Goal: Information Seeking & Learning: Learn about a topic

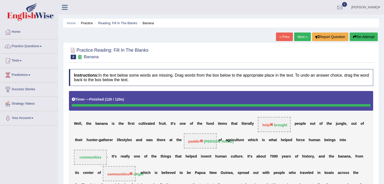
click at [42, 46] on span at bounding box center [41, 46] width 2 height 1
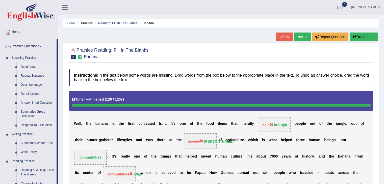
click at [27, 71] on link "Read Aloud" at bounding box center [37, 67] width 38 height 9
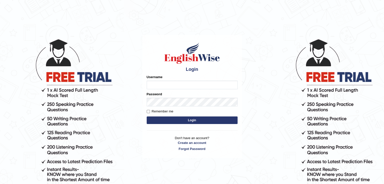
click at [194, 84] on input "Username" at bounding box center [192, 85] width 91 height 9
type input "sanjayagrahari_parramatta"
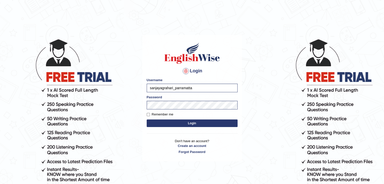
click at [200, 121] on button "Login" at bounding box center [192, 124] width 91 height 8
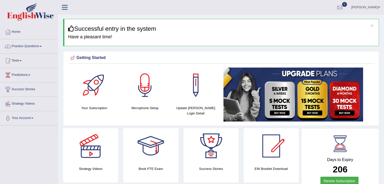
click at [39, 49] on link "Practice Questions" at bounding box center [28, 45] width 57 height 13
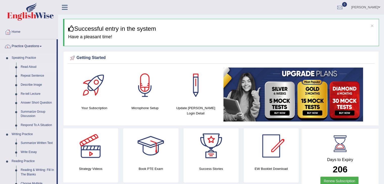
click at [19, 65] on link "Read Aloud" at bounding box center [37, 67] width 38 height 9
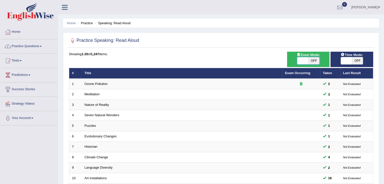
checkbox input "true"
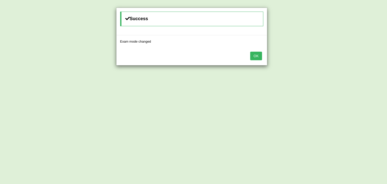
click at [261, 54] on button "OK" at bounding box center [256, 56] width 12 height 9
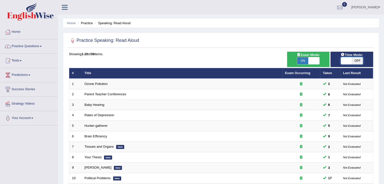
checkbox input "true"
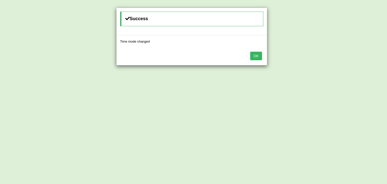
click at [258, 56] on button "OK" at bounding box center [256, 56] width 12 height 9
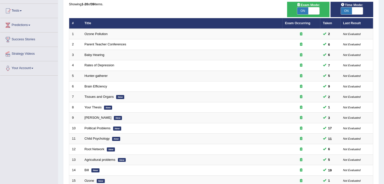
scroll to position [50, 0]
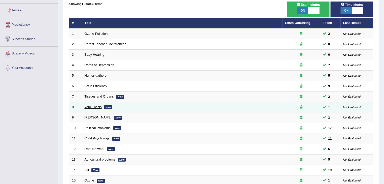
click at [94, 108] on link "Your Thesis" at bounding box center [92, 107] width 17 height 4
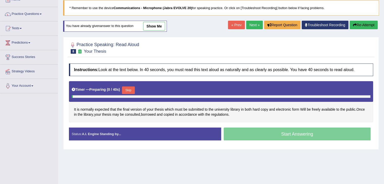
scroll to position [36, 0]
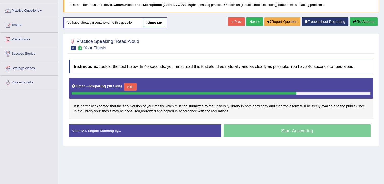
click at [134, 84] on button "Skip" at bounding box center [130, 87] width 13 height 8
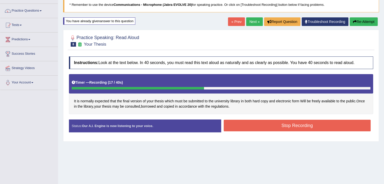
click at [334, 127] on button "Stop Recording" at bounding box center [296, 126] width 147 height 12
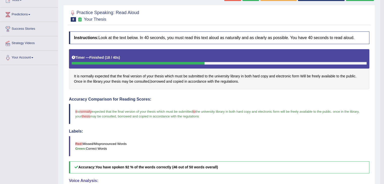
scroll to position [0, 0]
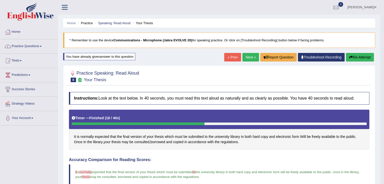
click at [37, 50] on link "Practice Questions" at bounding box center [28, 45] width 57 height 13
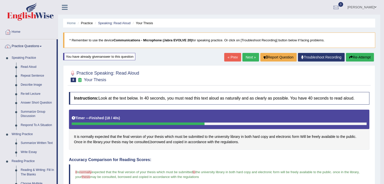
click at [249, 56] on link "Next »" at bounding box center [250, 57] width 17 height 9
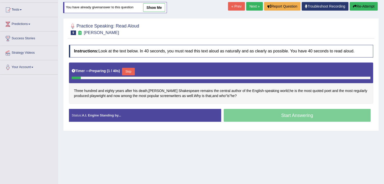
scroll to position [51, 0]
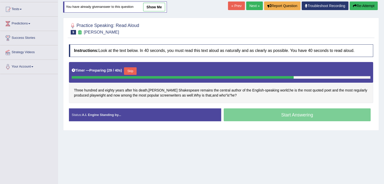
click at [129, 68] on button "Skip" at bounding box center [130, 71] width 13 height 8
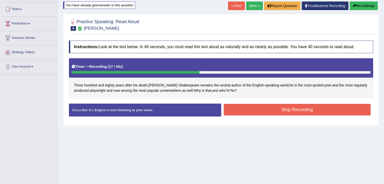
click at [329, 109] on button "Stop Recording" at bounding box center [296, 110] width 147 height 12
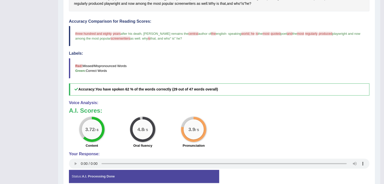
scroll to position [0, 0]
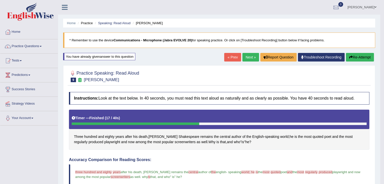
click at [247, 48] on blockquote "* Remember to use the device Communications - Microphone (Jabra EVOLVE 20) for …" at bounding box center [219, 40] width 312 height 15
click at [368, 54] on button "Re-Attempt" at bounding box center [359, 57] width 28 height 9
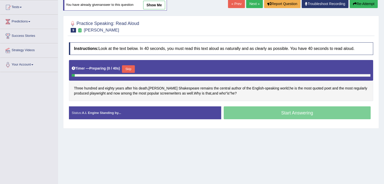
scroll to position [57, 0]
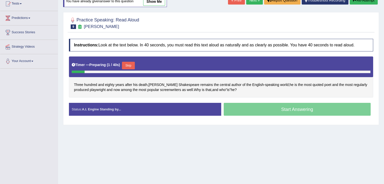
click at [128, 62] on button "Skip" at bounding box center [128, 66] width 13 height 8
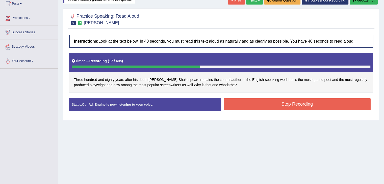
click at [341, 105] on button "Stop Recording" at bounding box center [296, 104] width 147 height 12
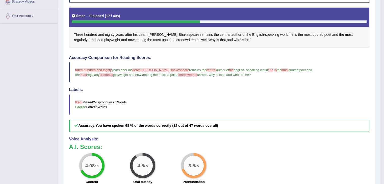
scroll to position [0, 0]
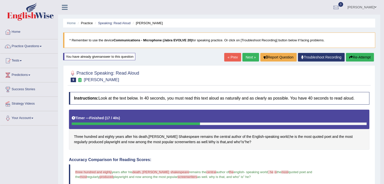
click at [245, 53] on link "Next »" at bounding box center [250, 57] width 17 height 9
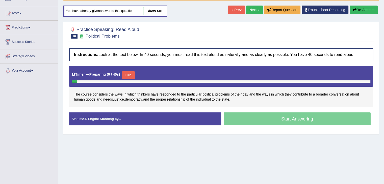
scroll to position [53, 0]
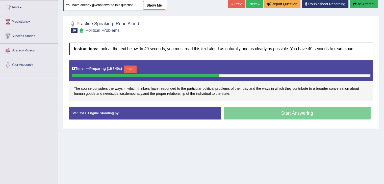
click at [131, 70] on button "Skip" at bounding box center [130, 70] width 13 height 8
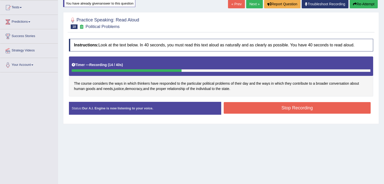
click at [338, 110] on button "Stop Recording" at bounding box center [296, 108] width 147 height 12
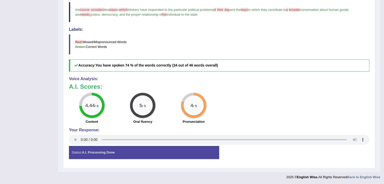
scroll to position [0, 0]
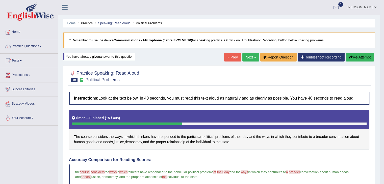
click at [21, 51] on link "Practice Questions" at bounding box center [28, 45] width 57 height 13
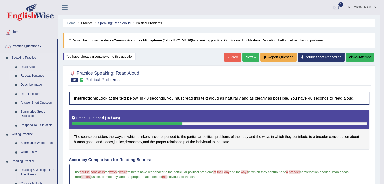
click at [19, 79] on link "Repeat Sentence" at bounding box center [37, 75] width 38 height 9
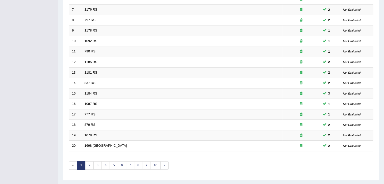
scroll to position [148, 0]
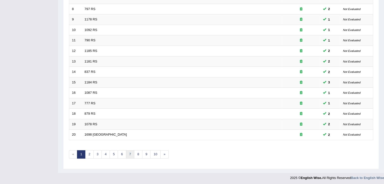
click at [129, 152] on link "7" at bounding box center [130, 154] width 8 height 8
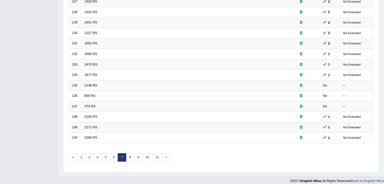
scroll to position [148, 0]
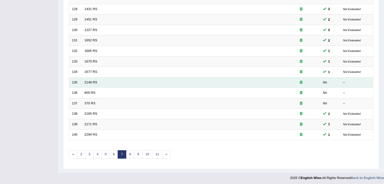
click at [80, 84] on td "135" at bounding box center [75, 82] width 13 height 11
click at [91, 80] on link "2146 RS" at bounding box center [90, 82] width 13 height 4
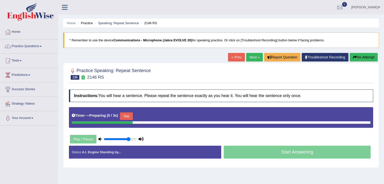
click at [127, 114] on button "Skip" at bounding box center [126, 116] width 13 height 8
click at [140, 115] on b ")" at bounding box center [139, 115] width 1 height 4
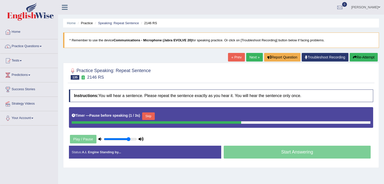
click at [151, 117] on button "Skip" at bounding box center [148, 116] width 13 height 8
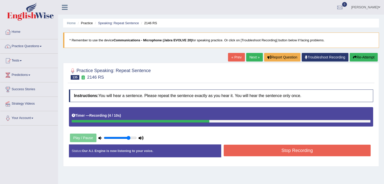
click at [339, 152] on button "Stop Recording" at bounding box center [296, 151] width 147 height 12
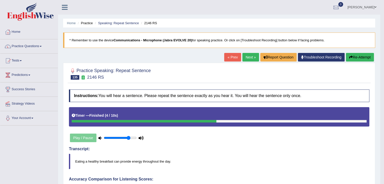
click at [250, 57] on link "Next »" at bounding box center [250, 57] width 17 height 9
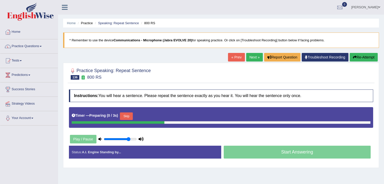
click at [132, 118] on button "Skip" at bounding box center [126, 116] width 13 height 8
click at [149, 118] on button "Skip" at bounding box center [148, 116] width 13 height 8
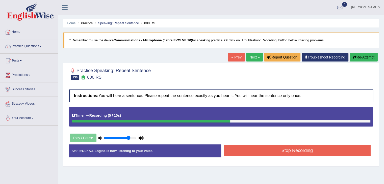
click at [327, 150] on button "Stop Recording" at bounding box center [296, 151] width 147 height 12
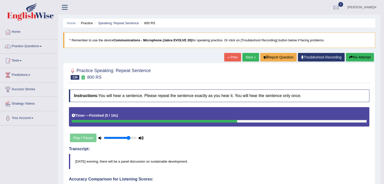
click at [247, 58] on link "Next »" at bounding box center [250, 57] width 17 height 9
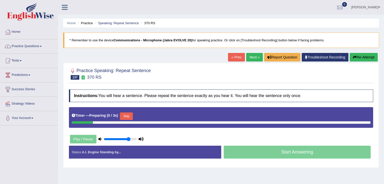
click at [132, 114] on button "Skip" at bounding box center [126, 116] width 13 height 8
click at [151, 115] on button "Skip" at bounding box center [148, 116] width 13 height 8
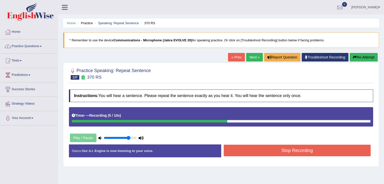
click at [334, 151] on button "Stop Recording" at bounding box center [296, 151] width 147 height 12
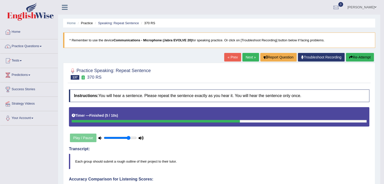
click at [25, 45] on link "Practice Questions" at bounding box center [28, 45] width 57 height 13
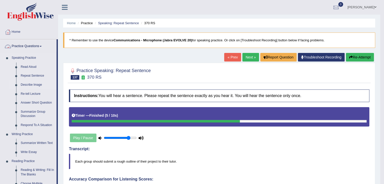
click at [19, 87] on link "Describe Image" at bounding box center [37, 84] width 38 height 9
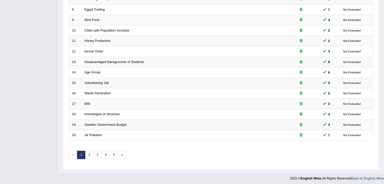
scroll to position [148, 0]
click at [102, 155] on link "4" at bounding box center [105, 154] width 8 height 8
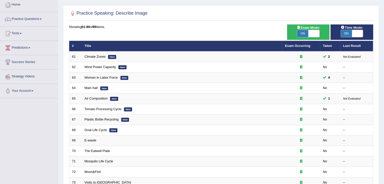
scroll to position [27, 0]
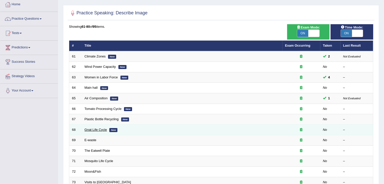
click at [86, 130] on link "Gnat Life Cycle" at bounding box center [95, 130] width 22 height 4
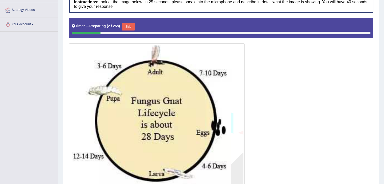
scroll to position [112, 0]
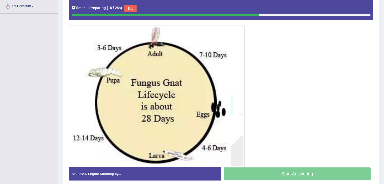
click at [131, 5] on button "Skip" at bounding box center [130, 9] width 13 height 8
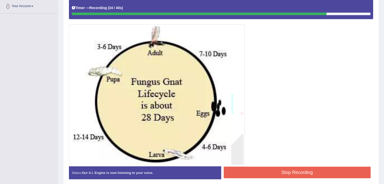
click at [324, 175] on button "Stop Recording" at bounding box center [296, 173] width 147 height 12
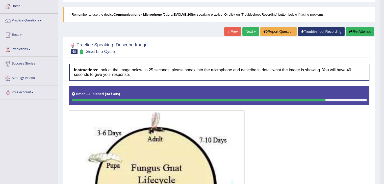
scroll to position [0, 0]
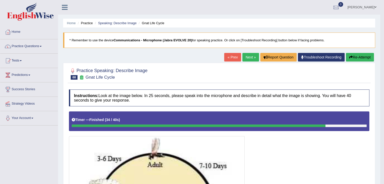
click at [252, 61] on link "Next »" at bounding box center [250, 57] width 17 height 9
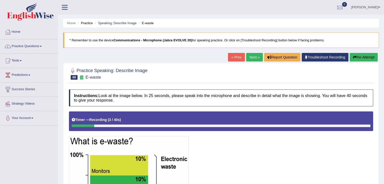
click at [364, 56] on button "Re-Attempt" at bounding box center [363, 57] width 28 height 9
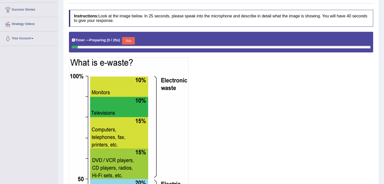
scroll to position [80, 0]
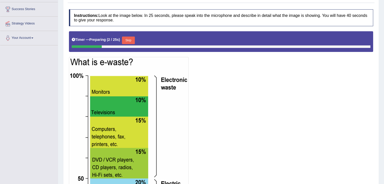
click at [134, 38] on button "Skip" at bounding box center [128, 41] width 13 height 8
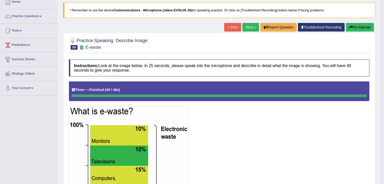
scroll to position [0, 0]
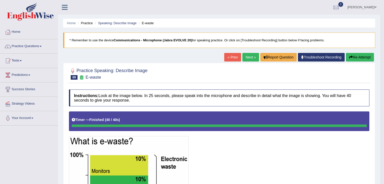
click at [247, 59] on link "Next »" at bounding box center [250, 57] width 17 height 9
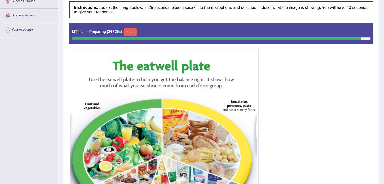
scroll to position [85, 0]
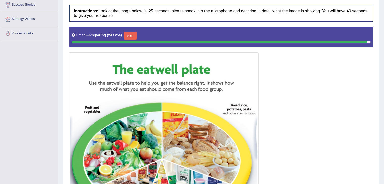
click at [135, 32] on button "Skip" at bounding box center [130, 36] width 13 height 8
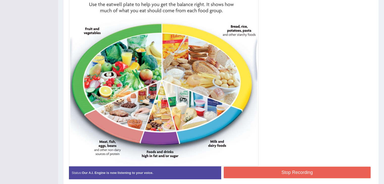
scroll to position [163, 0]
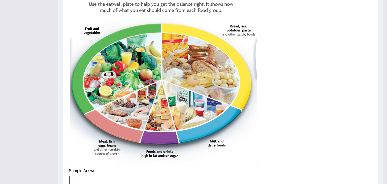
click at [0, 0] on div "Saving your answer..." at bounding box center [0, 0] width 0 height 0
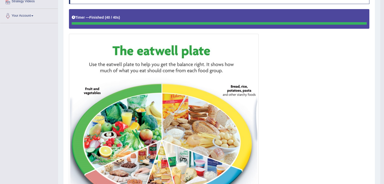
scroll to position [0, 0]
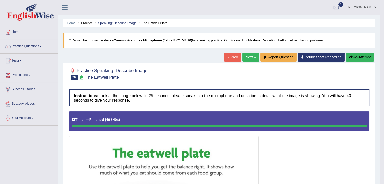
click at [250, 56] on link "Next »" at bounding box center [250, 57] width 17 height 9
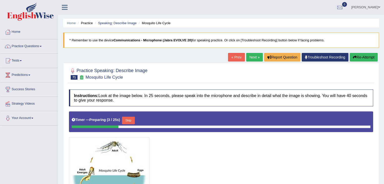
click at [249, 55] on link "Next »" at bounding box center [254, 57] width 17 height 9
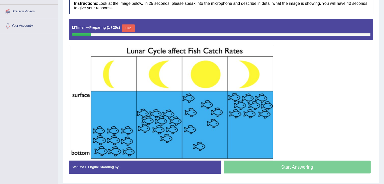
scroll to position [92, 0]
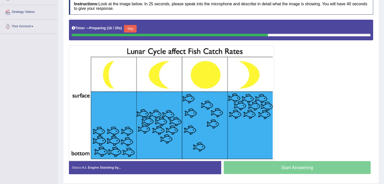
click at [128, 28] on button "Skip" at bounding box center [130, 29] width 13 height 8
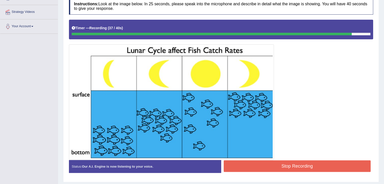
click at [338, 165] on button "Stop Recording" at bounding box center [296, 166] width 147 height 12
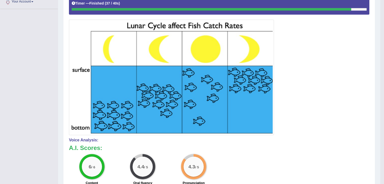
scroll to position [0, 0]
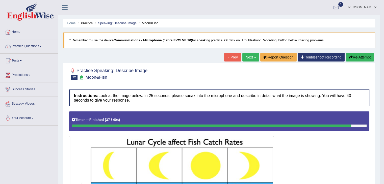
click at [249, 59] on link "Next »" at bounding box center [250, 57] width 17 height 9
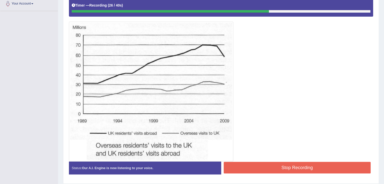
scroll to position [116, 0]
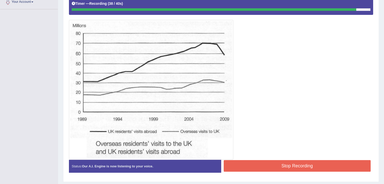
click at [340, 168] on button "Stop Recording" at bounding box center [296, 166] width 147 height 12
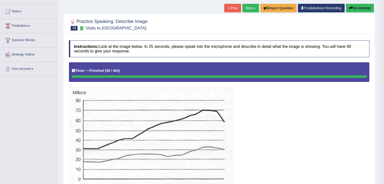
scroll to position [0, 0]
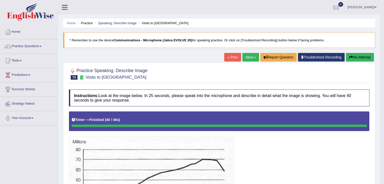
click at [247, 59] on link "Next »" at bounding box center [250, 57] width 17 height 9
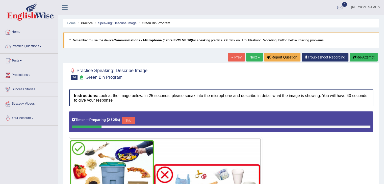
click at [252, 59] on link "Next »" at bounding box center [254, 57] width 17 height 9
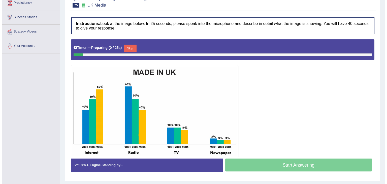
scroll to position [75, 0]
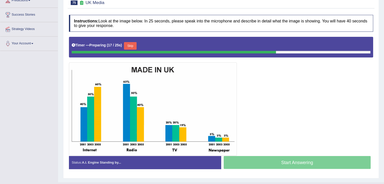
click at [130, 43] on button "Skip" at bounding box center [130, 46] width 13 height 8
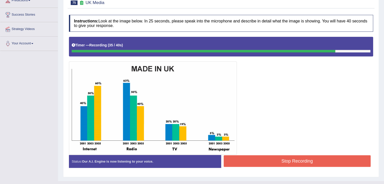
click at [341, 161] on button "Stop Recording" at bounding box center [296, 161] width 147 height 12
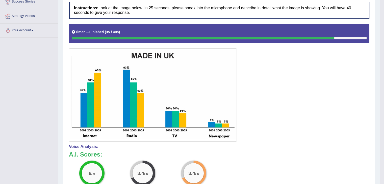
scroll to position [0, 0]
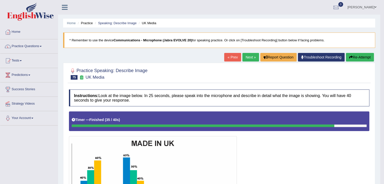
click at [250, 53] on link "Next »" at bounding box center [250, 57] width 17 height 9
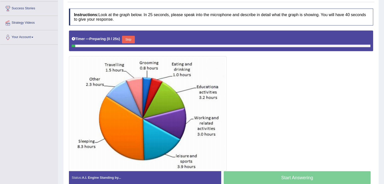
scroll to position [82, 0]
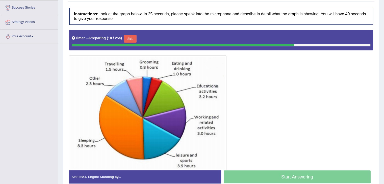
click at [132, 36] on button "Skip" at bounding box center [130, 39] width 13 height 8
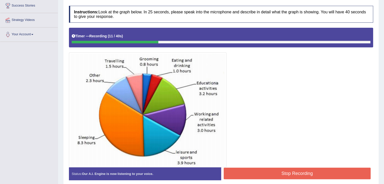
scroll to position [92, 0]
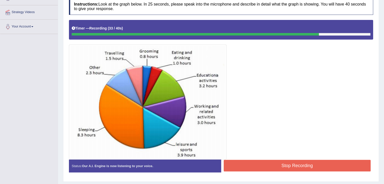
click at [250, 164] on button "Stop Recording" at bounding box center [296, 166] width 147 height 12
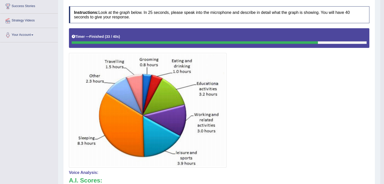
scroll to position [0, 0]
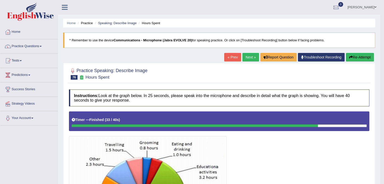
click at [244, 57] on link "Next »" at bounding box center [250, 57] width 17 height 9
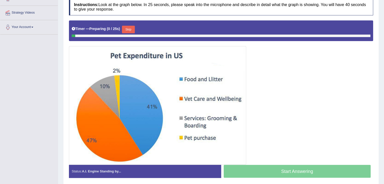
scroll to position [110, 0]
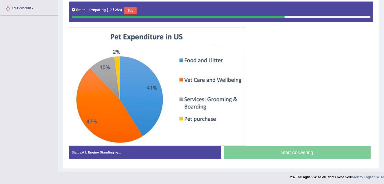
click at [131, 12] on button "Skip" at bounding box center [130, 11] width 13 height 8
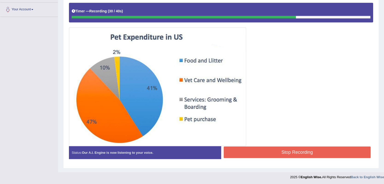
click at [344, 151] on button "Stop Recording" at bounding box center [296, 153] width 147 height 12
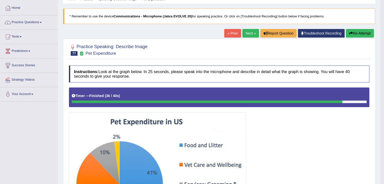
scroll to position [0, 0]
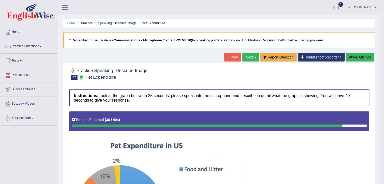
click at [28, 46] on link "Practice Questions" at bounding box center [28, 45] width 57 height 13
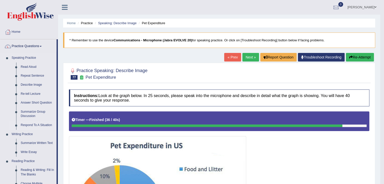
click at [38, 126] on link "Respond To A Situation" at bounding box center [37, 125] width 38 height 9
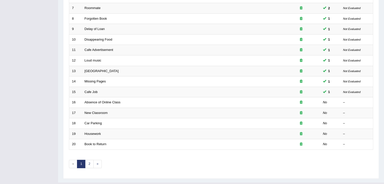
scroll to position [144, 0]
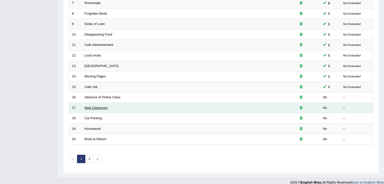
click at [91, 107] on link "New Classroom" at bounding box center [95, 108] width 23 height 4
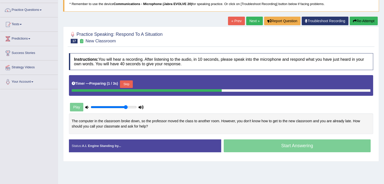
scroll to position [81, 0]
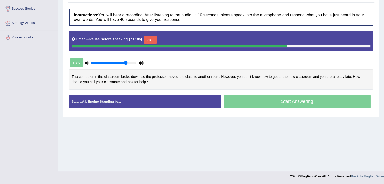
click at [151, 38] on button "Skip" at bounding box center [150, 40] width 13 height 8
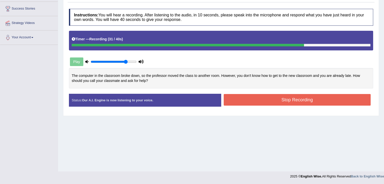
click at [335, 101] on button "Stop Recording" at bounding box center [296, 100] width 147 height 12
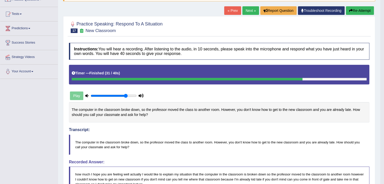
scroll to position [0, 0]
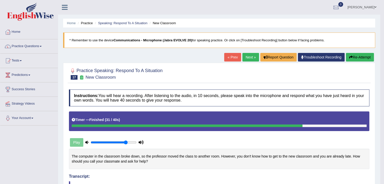
click at [246, 61] on link "Next »" at bounding box center [250, 57] width 17 height 9
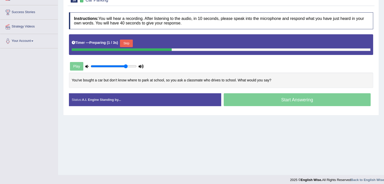
scroll to position [81, 0]
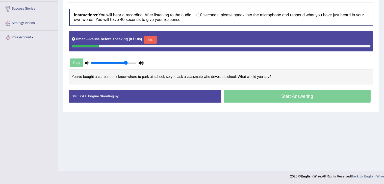
click at [151, 36] on button "Skip" at bounding box center [150, 40] width 13 height 8
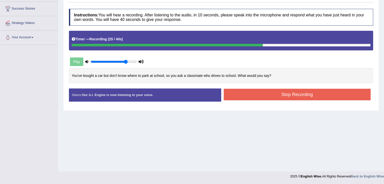
click at [341, 94] on button "Stop Recording" at bounding box center [296, 95] width 147 height 12
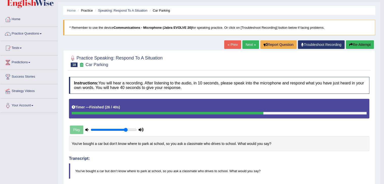
scroll to position [0, 0]
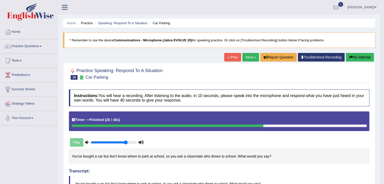
click at [249, 55] on link "Next »" at bounding box center [250, 57] width 17 height 9
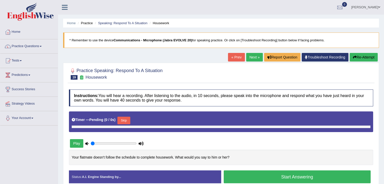
click at [126, 120] on button "Skip" at bounding box center [123, 121] width 13 height 8
type input "0.8"
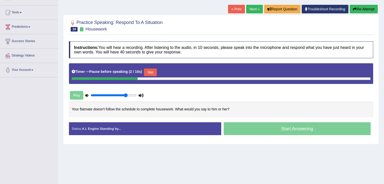
scroll to position [50, 0]
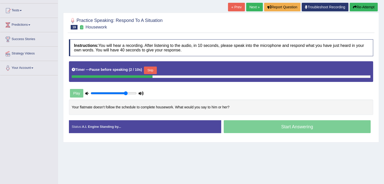
click at [155, 68] on button "Skip" at bounding box center [150, 71] width 13 height 8
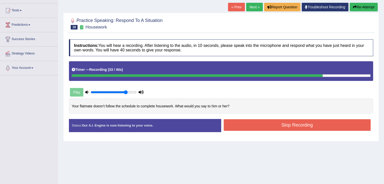
click at [340, 127] on button "Stop Recording" at bounding box center [296, 125] width 147 height 12
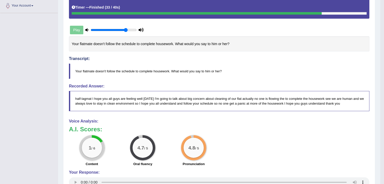
scroll to position [0, 0]
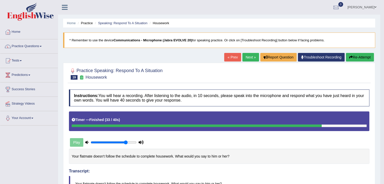
click at [246, 57] on link "Next »" at bounding box center [250, 57] width 17 height 9
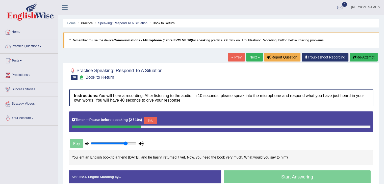
click at [151, 119] on button "Skip" at bounding box center [150, 121] width 13 height 8
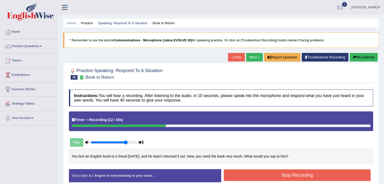
click at [361, 47] on blockquote "* Remember to use the device Communications - Microphone (Jabra EVOLVE 20) for …" at bounding box center [220, 40] width 315 height 15
click at [365, 53] on button "Re-Attempt" at bounding box center [363, 57] width 28 height 9
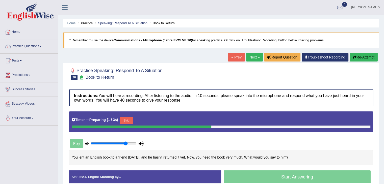
click at [125, 121] on button "Skip" at bounding box center [126, 121] width 13 height 8
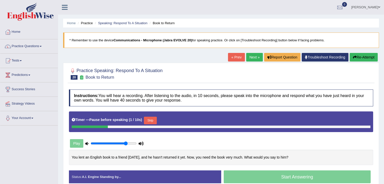
click at [151, 123] on button "Skip" at bounding box center [150, 121] width 13 height 8
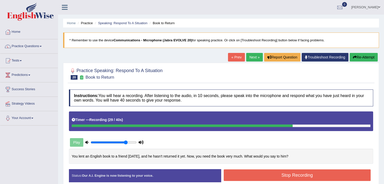
click at [337, 177] on button "Stop Recording" at bounding box center [296, 175] width 147 height 12
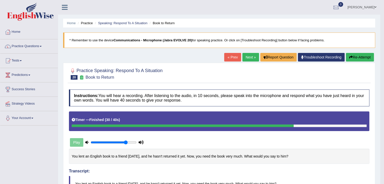
click at [254, 55] on link "Next »" at bounding box center [250, 57] width 17 height 9
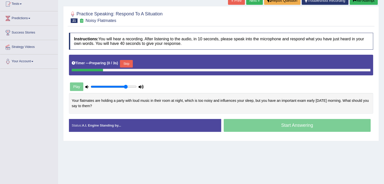
scroll to position [57, 0]
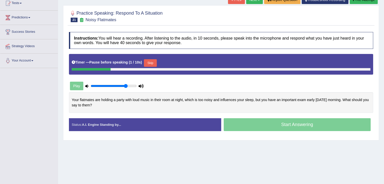
click at [155, 59] on button "Skip" at bounding box center [150, 63] width 13 height 8
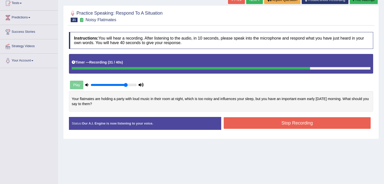
click at [331, 124] on button "Stop Recording" at bounding box center [296, 123] width 147 height 12
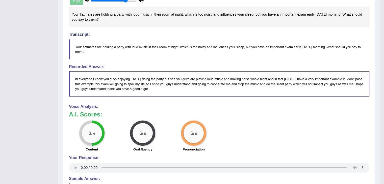
scroll to position [0, 0]
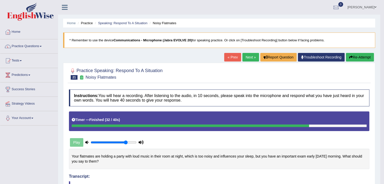
click at [249, 60] on link "Next »" at bounding box center [250, 57] width 17 height 9
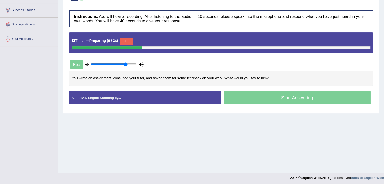
scroll to position [80, 0]
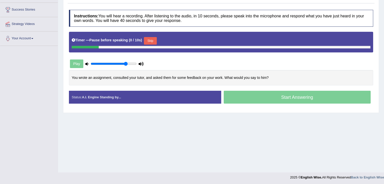
click at [154, 38] on button "Skip" at bounding box center [150, 41] width 13 height 8
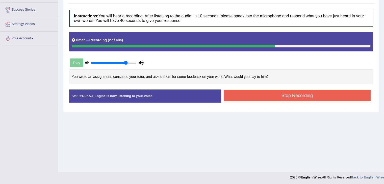
click at [325, 93] on button "Stop Recording" at bounding box center [296, 96] width 147 height 12
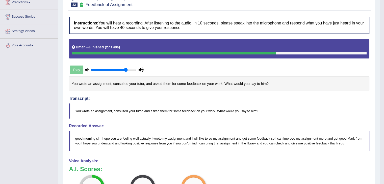
scroll to position [0, 0]
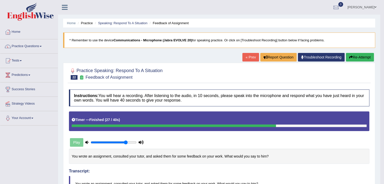
click at [368, 56] on button "Re-Attempt" at bounding box center [359, 57] width 28 height 9
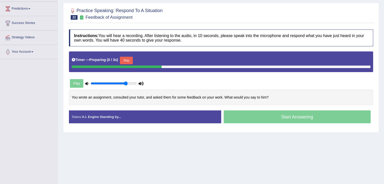
scroll to position [67, 0]
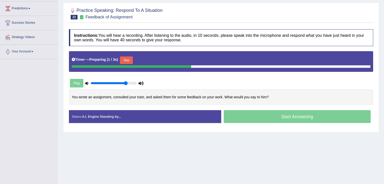
click at [131, 62] on button "Skip" at bounding box center [126, 60] width 13 height 8
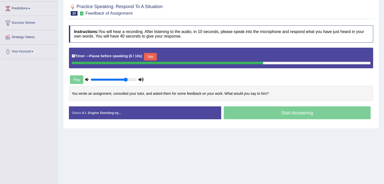
click at [149, 56] on button "Skip" at bounding box center [150, 57] width 13 height 8
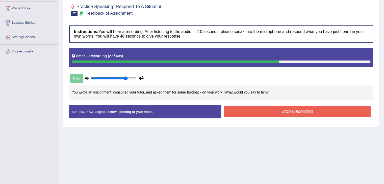
click at [333, 113] on button "Stop Recording" at bounding box center [296, 112] width 147 height 12
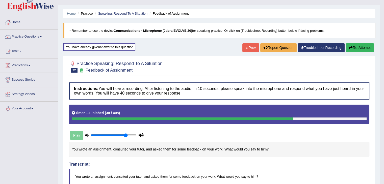
scroll to position [10, 0]
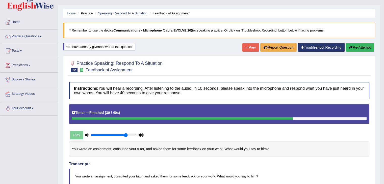
click at [363, 45] on button "Re-Attempt" at bounding box center [359, 47] width 28 height 9
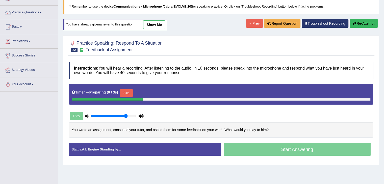
scroll to position [52, 0]
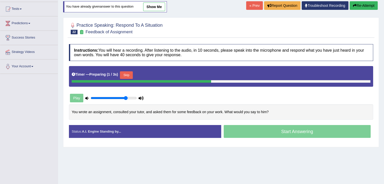
click at [131, 72] on button "Skip" at bounding box center [126, 75] width 13 height 8
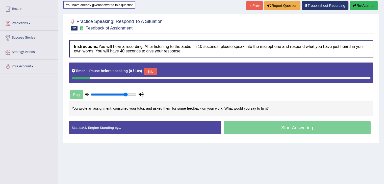
click at [153, 68] on button "Skip" at bounding box center [150, 72] width 13 height 8
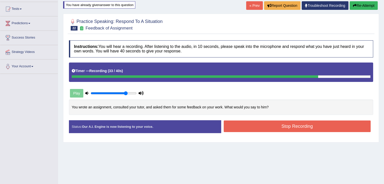
click at [332, 128] on button "Stop Recording" at bounding box center [296, 127] width 147 height 12
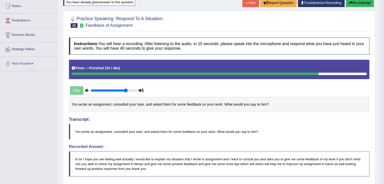
scroll to position [0, 0]
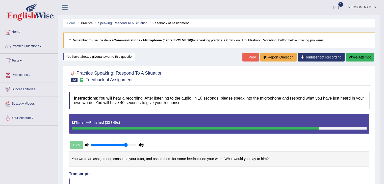
click at [251, 54] on link "« Prev" at bounding box center [250, 57] width 17 height 9
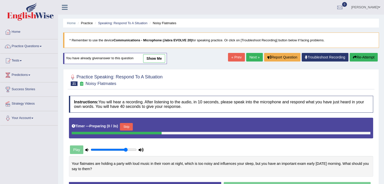
click at [228, 55] on link "« Prev" at bounding box center [236, 57] width 17 height 9
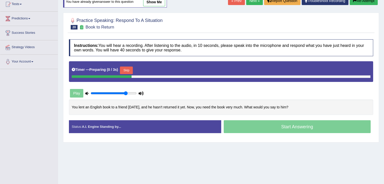
scroll to position [59, 0]
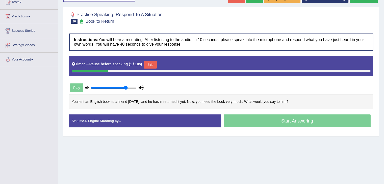
click at [154, 64] on button "Skip" at bounding box center [150, 65] width 13 height 8
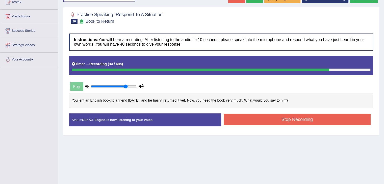
click at [287, 123] on button "Stop Recording" at bounding box center [296, 120] width 147 height 12
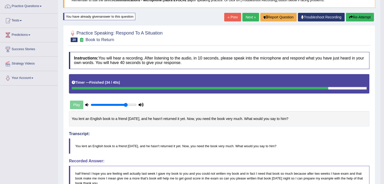
scroll to position [0, 0]
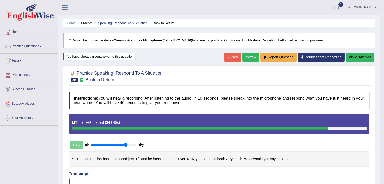
click at [363, 54] on button "Re-Attempt" at bounding box center [359, 57] width 28 height 9
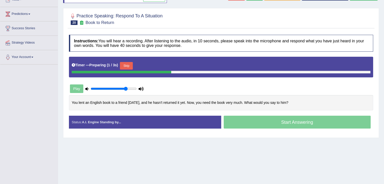
scroll to position [63, 0]
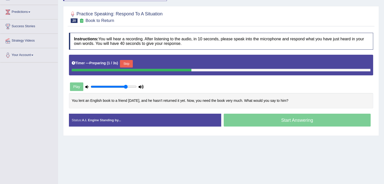
click at [126, 63] on button "Skip" at bounding box center [126, 64] width 13 height 8
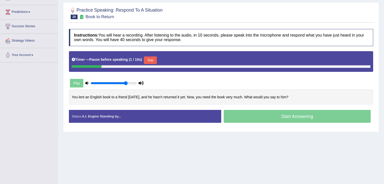
click at [154, 62] on button "Skip" at bounding box center [150, 60] width 13 height 8
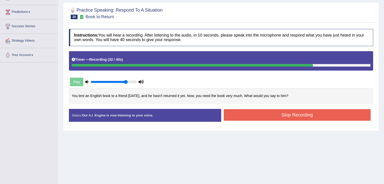
click at [283, 109] on div "Start Answering" at bounding box center [297, 109] width 152 height 0
click at [294, 113] on button "Stop Recording" at bounding box center [296, 115] width 147 height 12
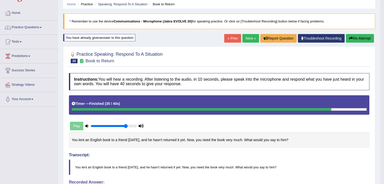
scroll to position [19, 0]
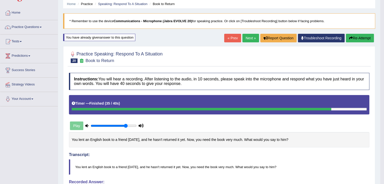
click at [255, 36] on link "Next »" at bounding box center [250, 38] width 17 height 9
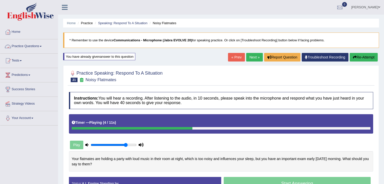
click at [36, 48] on link "Practice Questions" at bounding box center [28, 45] width 57 height 13
